Goal: Navigation & Orientation: Locate item on page

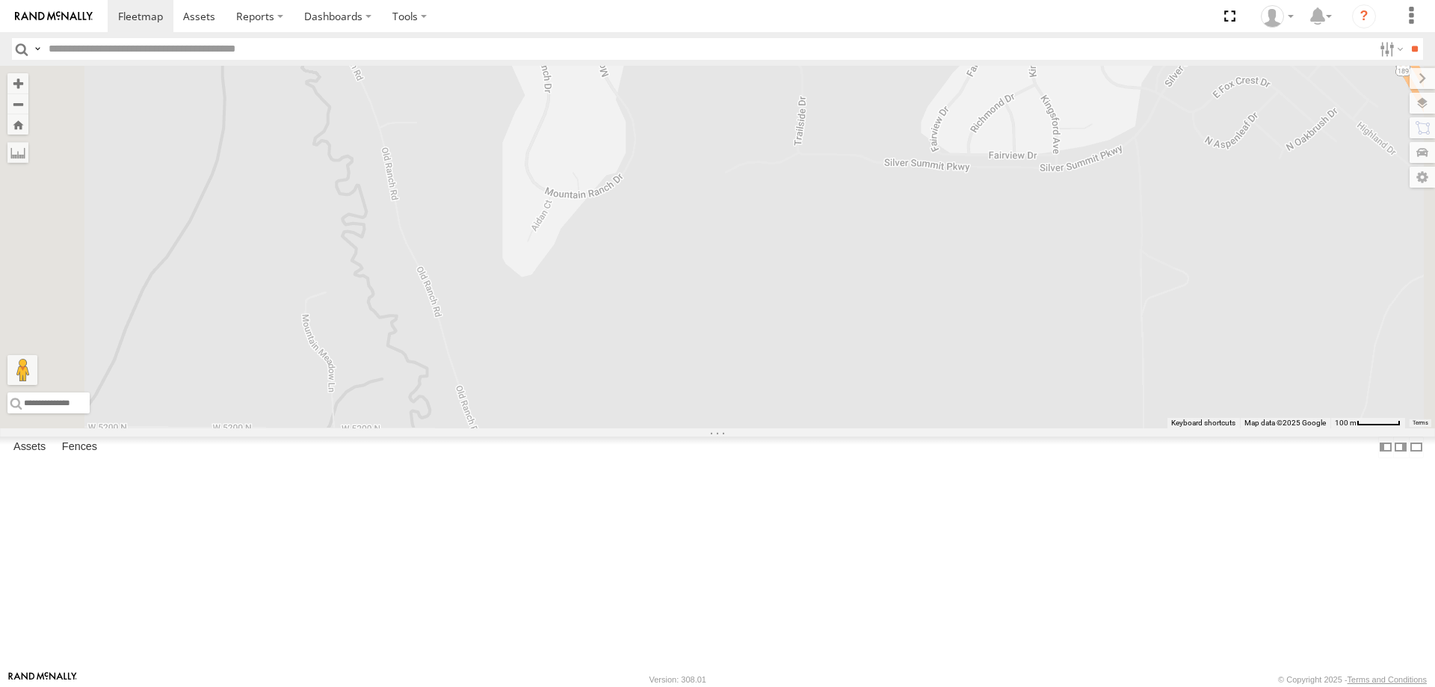
drag, startPoint x: 1125, startPoint y: 262, endPoint x: 1101, endPoint y: 489, distance: 228.5
click at [1101, 428] on div "[PERSON_NAME] 2020 F350 GT2 [PERSON_NAME] 2017 E350 GT1 [PERSON_NAME] -2023 F15…" at bounding box center [717, 247] width 1435 height 362
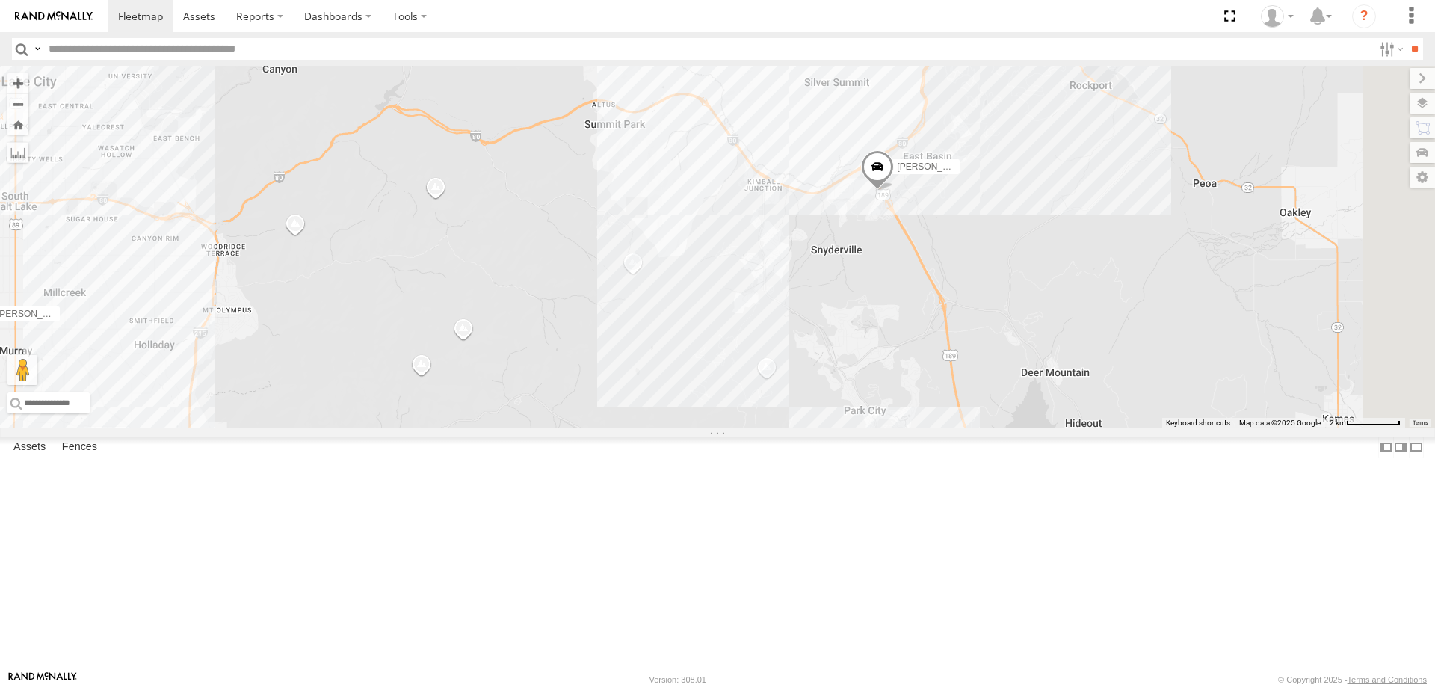
drag, startPoint x: 1222, startPoint y: 454, endPoint x: 1079, endPoint y: 401, distance: 152.5
click at [1092, 423] on div "[PERSON_NAME] 2020 F350 GT2 [PERSON_NAME] 2017 E350 GT1 [PERSON_NAME] -2023 F15…" at bounding box center [717, 247] width 1435 height 362
click at [1148, 281] on div "[PERSON_NAME] 2020 F350 GT2 [PERSON_NAME] 2017 E350 GT1 [PERSON_NAME] -2023 F15…" at bounding box center [717, 247] width 1435 height 362
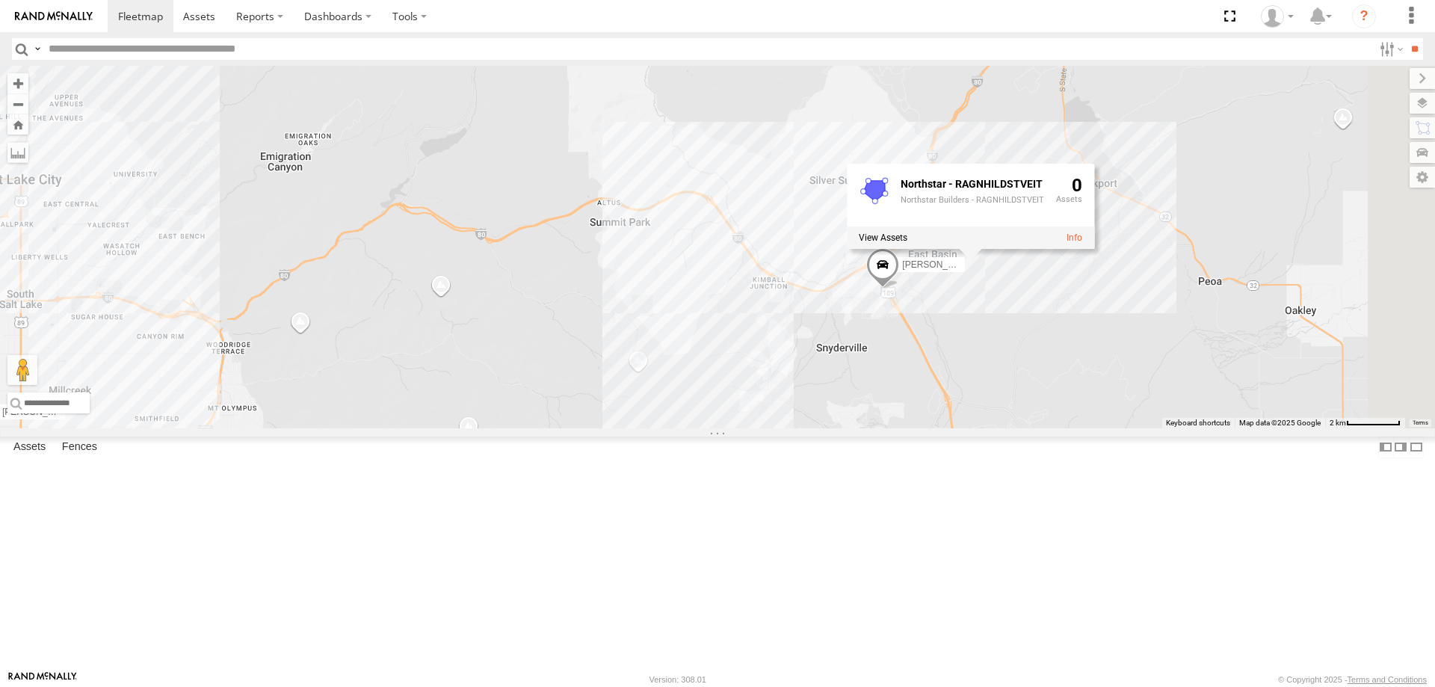
drag, startPoint x: 1080, startPoint y: 335, endPoint x: 1086, endPoint y: 451, distance: 116.7
click at [1090, 428] on div "[PERSON_NAME] 2020 F350 GT2 [PERSON_NAME] 2017 E350 GT1 [PERSON_NAME] -2023 F15…" at bounding box center [717, 247] width 1435 height 362
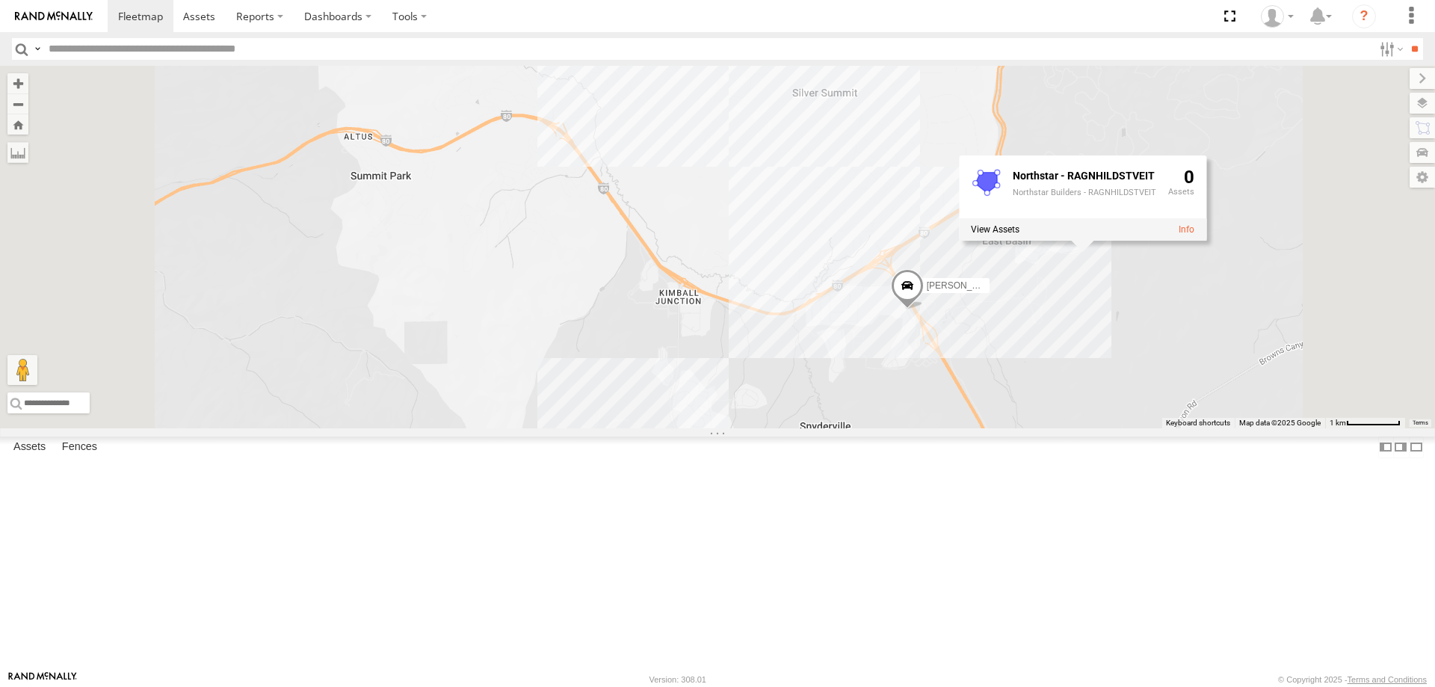
click at [1071, 356] on div "[PERSON_NAME] 2020 F350 GT2 [PERSON_NAME] 2017 E350 GT1 [PERSON_NAME] -2023 F15…" at bounding box center [717, 247] width 1435 height 362
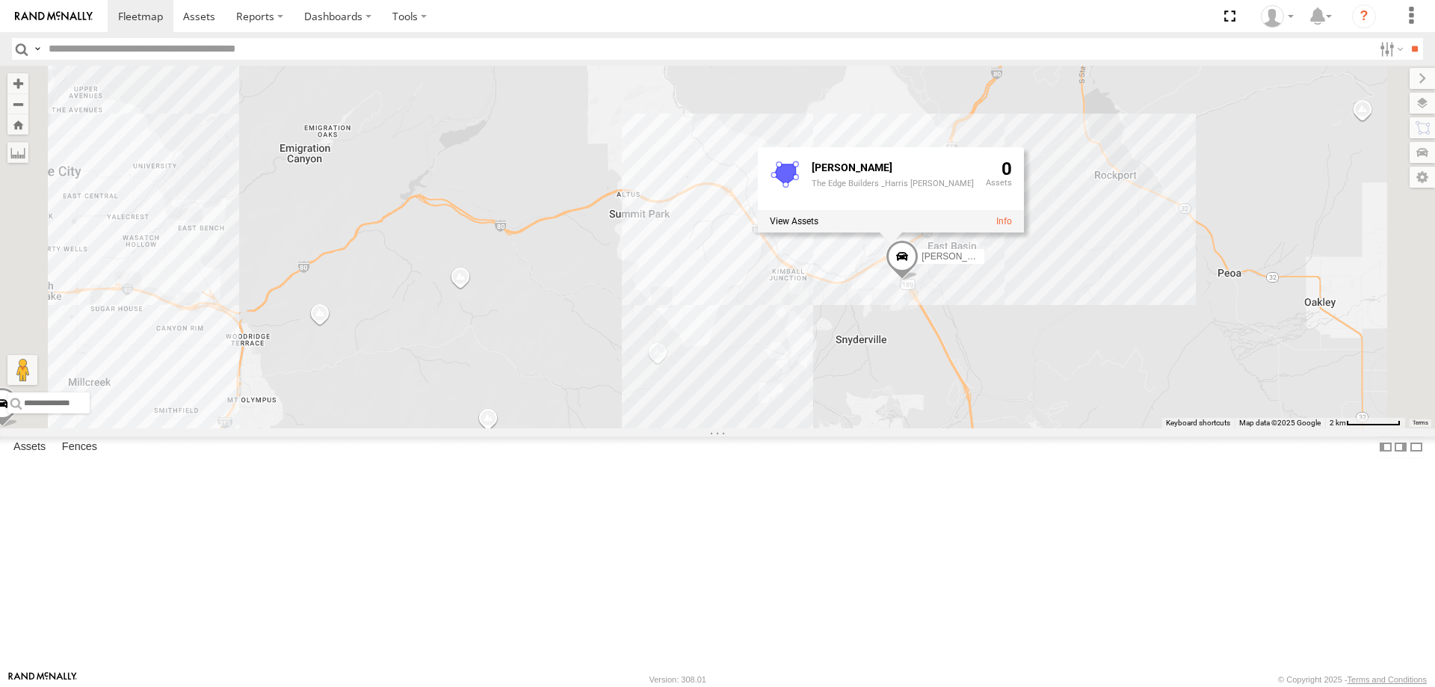
drag, startPoint x: 1234, startPoint y: 469, endPoint x: 1209, endPoint y: 324, distance: 147.2
click at [1209, 324] on div "[PERSON_NAME] 2020 F350 GT2 [PERSON_NAME] 2017 E350 GT1 [PERSON_NAME] -2023 F15…" at bounding box center [717, 247] width 1435 height 362
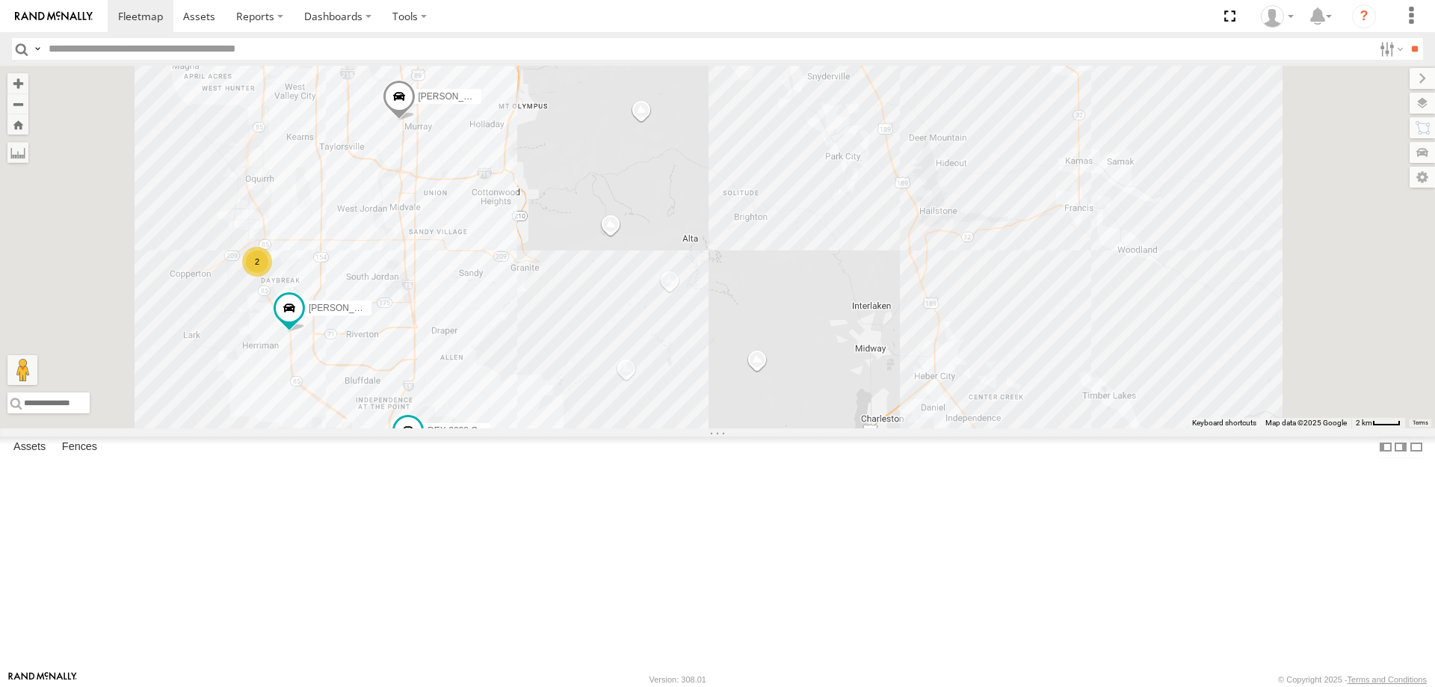
click at [1181, 235] on div "[PERSON_NAME] 2020 F350 GT2 [PERSON_NAME] 2017 E350 GT1 [PERSON_NAME] -2023 F15…" at bounding box center [717, 247] width 1435 height 362
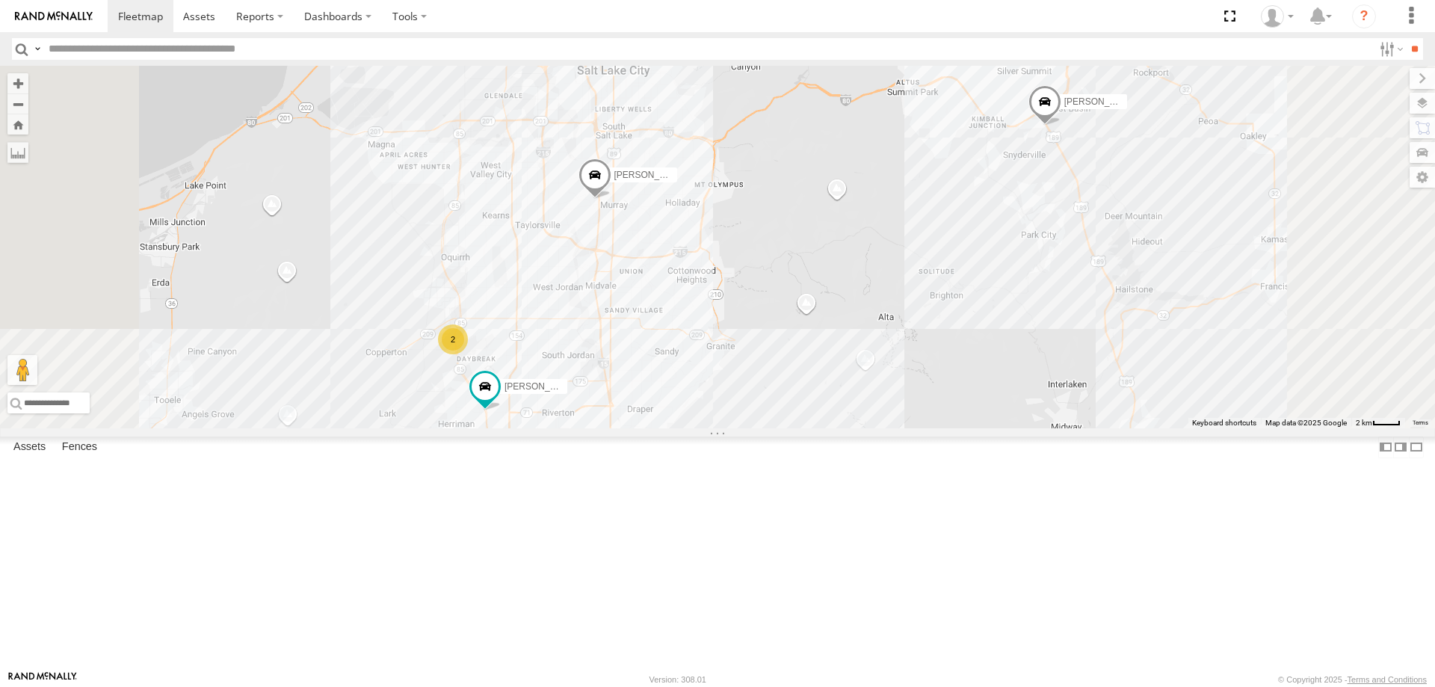
click at [468, 354] on div "2" at bounding box center [453, 339] width 30 height 30
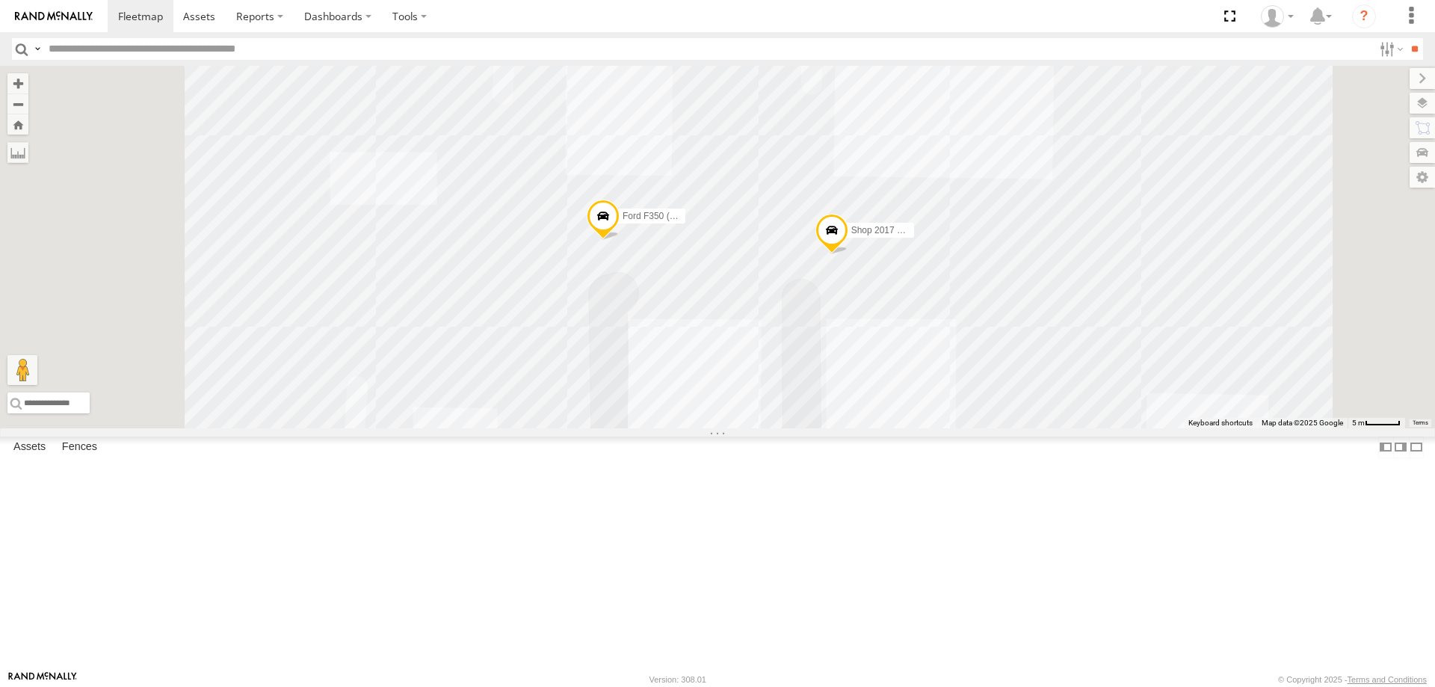
click at [1057, 193] on div "[PERSON_NAME] 2020 F350 GT2 [PERSON_NAME] 2017 E350 GT1 [PERSON_NAME]- 2022 F15…" at bounding box center [717, 247] width 1435 height 362
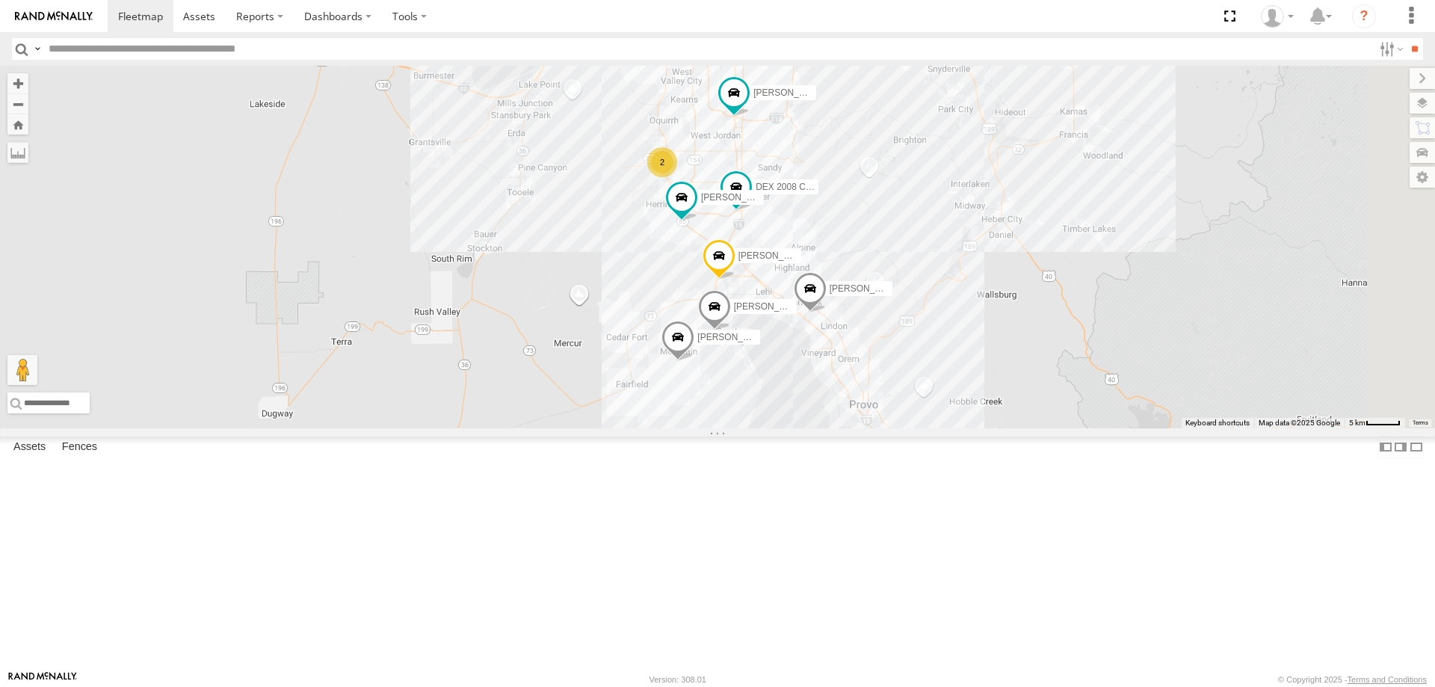
drag, startPoint x: 1141, startPoint y: 293, endPoint x: 1001, endPoint y: 210, distance: 162.5
click at [986, 266] on div "[PERSON_NAME] 2017 E350 GT1 [PERSON_NAME] -2023 F150 [PERSON_NAME]- 2022 F150 […" at bounding box center [717, 247] width 1435 height 362
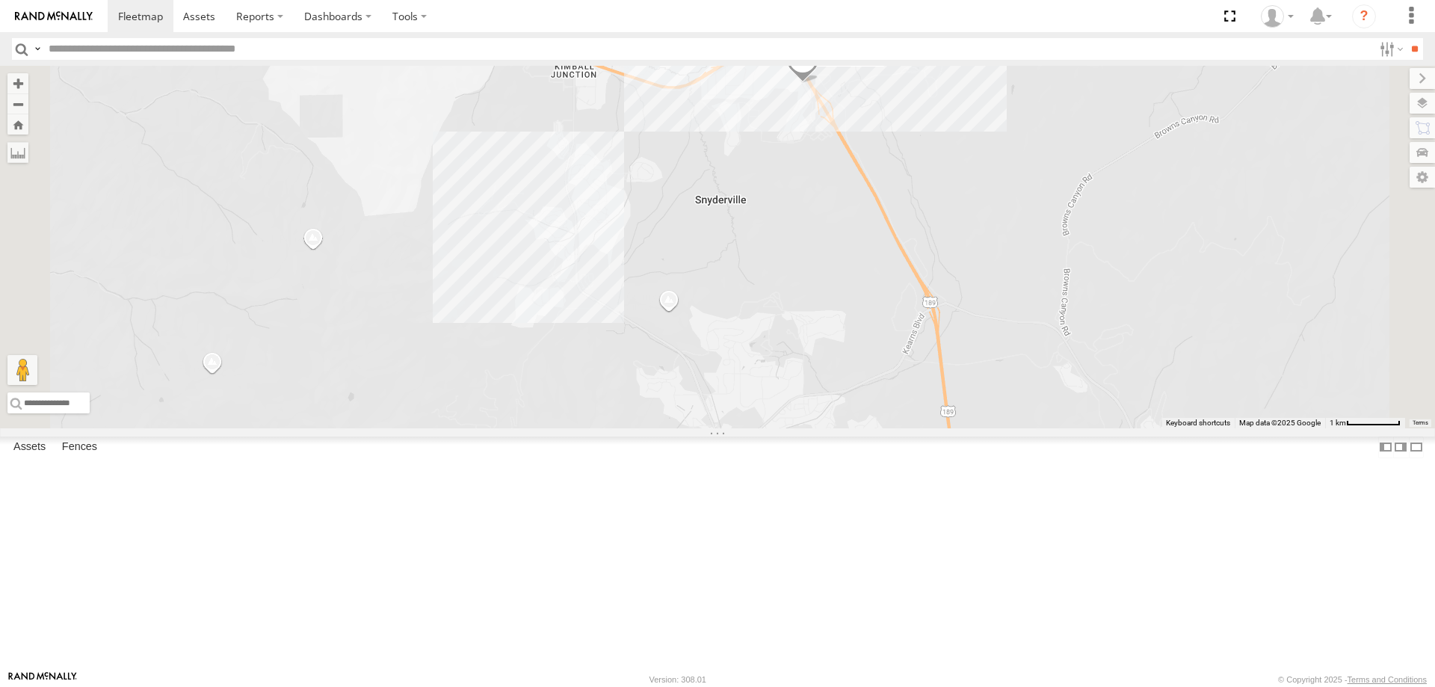
click at [944, 64] on span "[PERSON_NAME] -2017 F150" at bounding box center [883, 58] width 122 height 10
click at [1414, 108] on label at bounding box center [1407, 103] width 55 height 21
click at [0, 0] on span "Basemaps" at bounding box center [0, 0] width 0 height 0
click at [0, 0] on span "Satellite + Roadmap" at bounding box center [0, 0] width 0 height 0
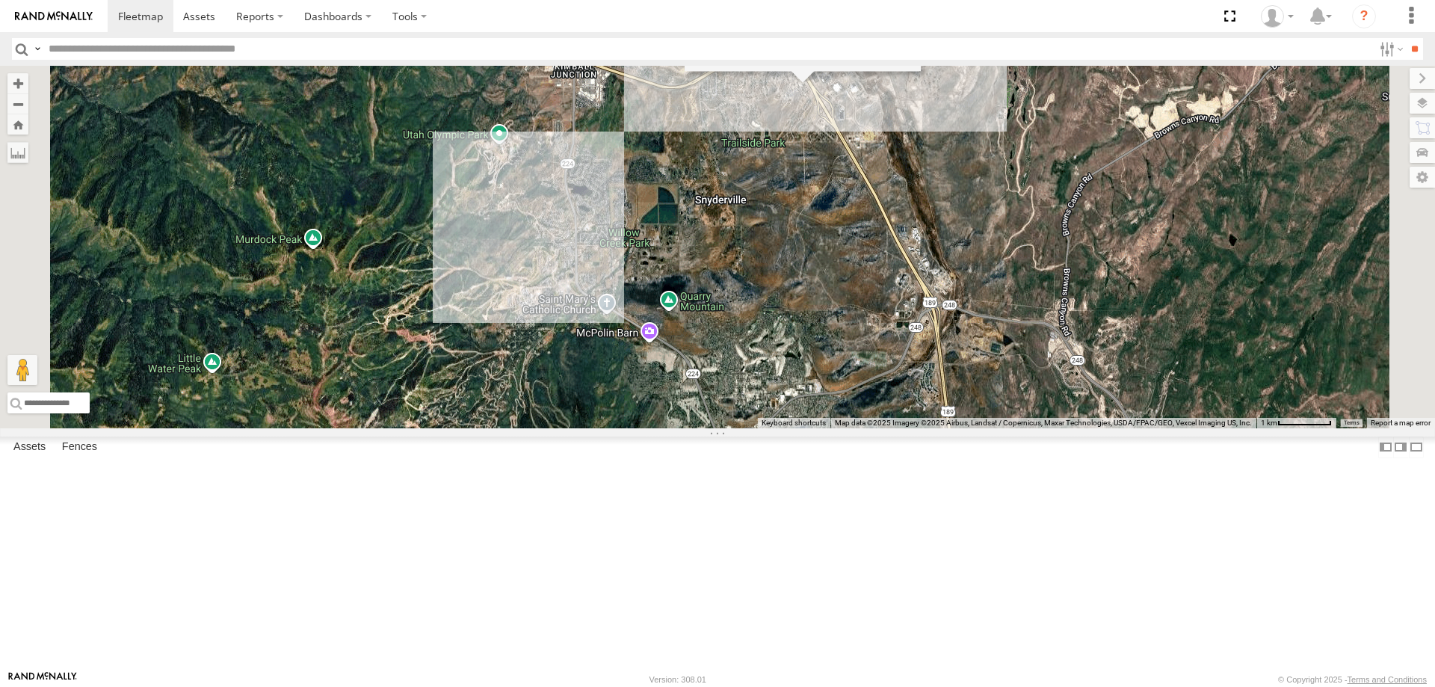
click at [998, 263] on div "[PERSON_NAME] 2017 E350 GT1 [PERSON_NAME] -2023 F150 [PERSON_NAME]- 2022 F150 […" at bounding box center [717, 247] width 1435 height 362
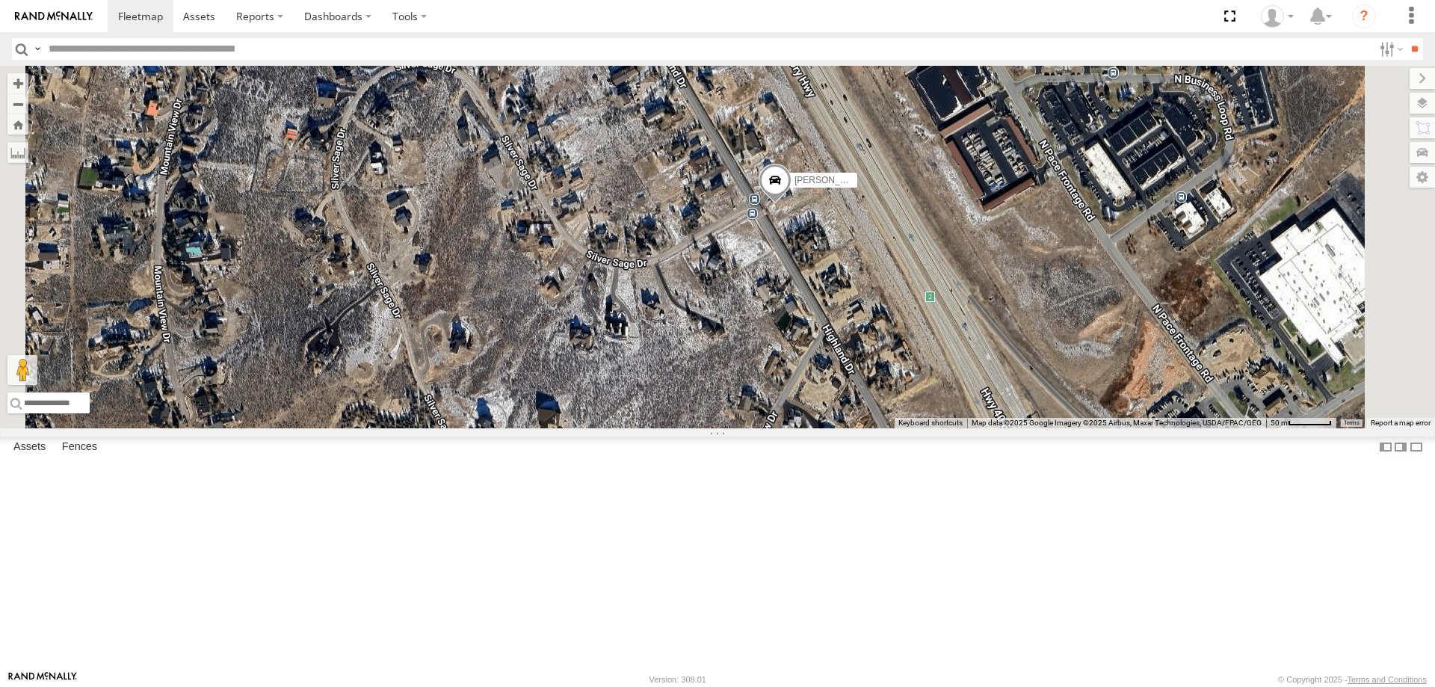
drag, startPoint x: 1019, startPoint y: 226, endPoint x: 958, endPoint y: 402, distance: 186.7
click at [975, 402] on div "[PERSON_NAME] 2017 E350 GT1 [PERSON_NAME] -2023 F150 [PERSON_NAME]- 2022 F150 […" at bounding box center [717, 247] width 1435 height 362
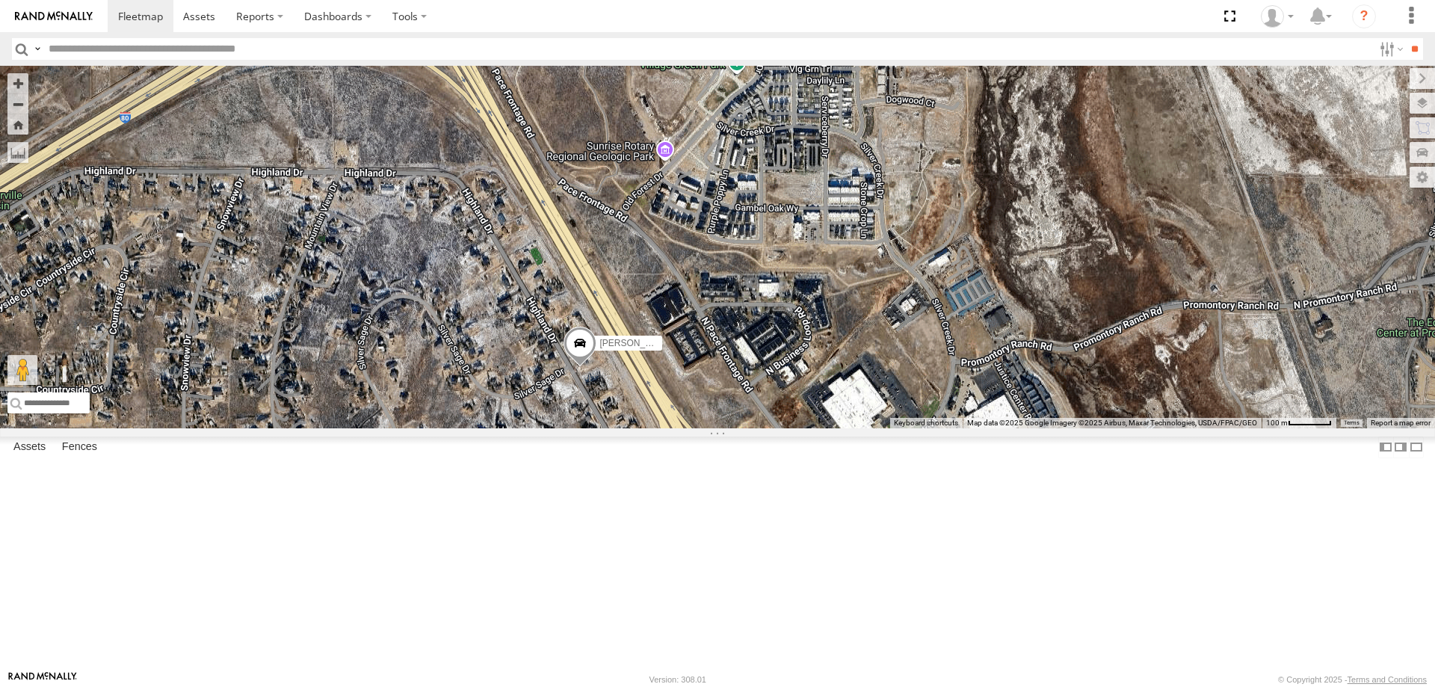
drag, startPoint x: 909, startPoint y: 473, endPoint x: 734, endPoint y: 623, distance: 230.5
click at [734, 428] on div "[PERSON_NAME] 2017 E350 GT1 [PERSON_NAME] -2023 F150 [PERSON_NAME]- 2022 F150 […" at bounding box center [717, 247] width 1435 height 362
